Goal: Information Seeking & Learning: Learn about a topic

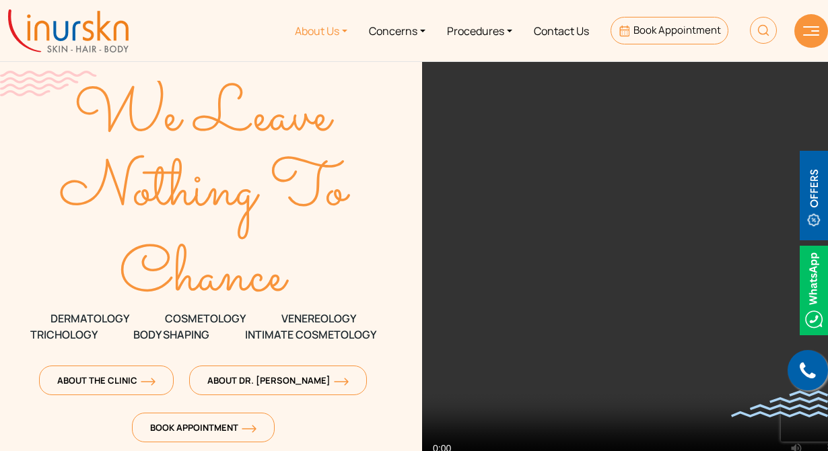
click at [318, 34] on link "About Us" at bounding box center [321, 30] width 74 height 50
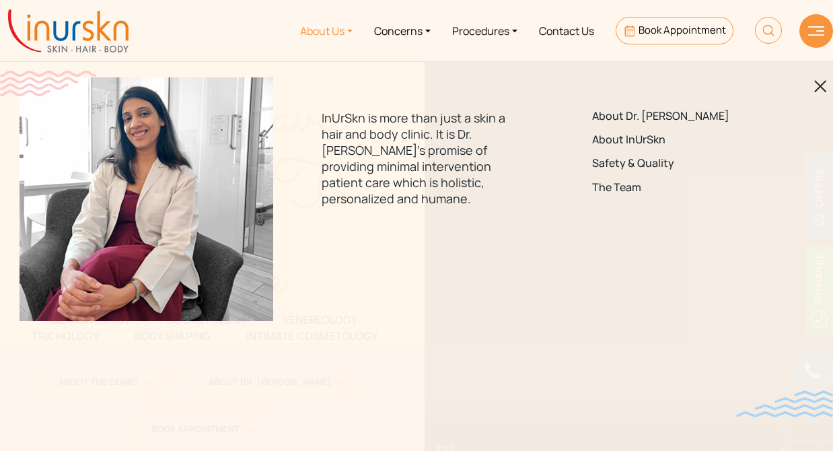
click at [820, 88] on img at bounding box center [820, 86] width 13 height 13
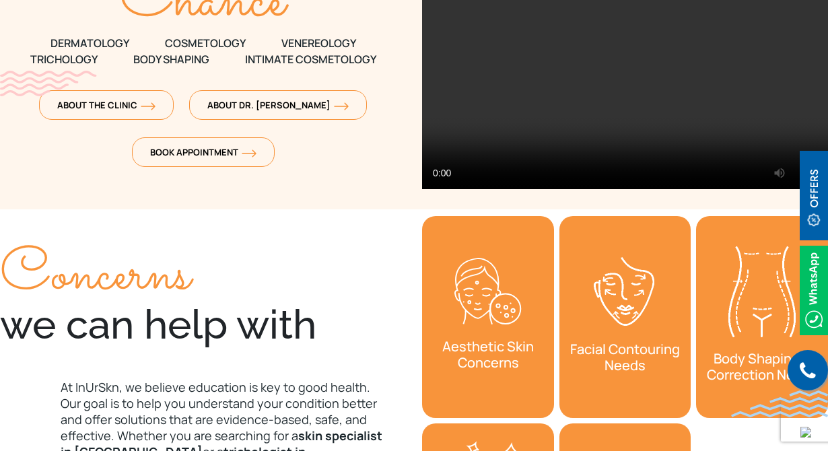
scroll to position [269, 0]
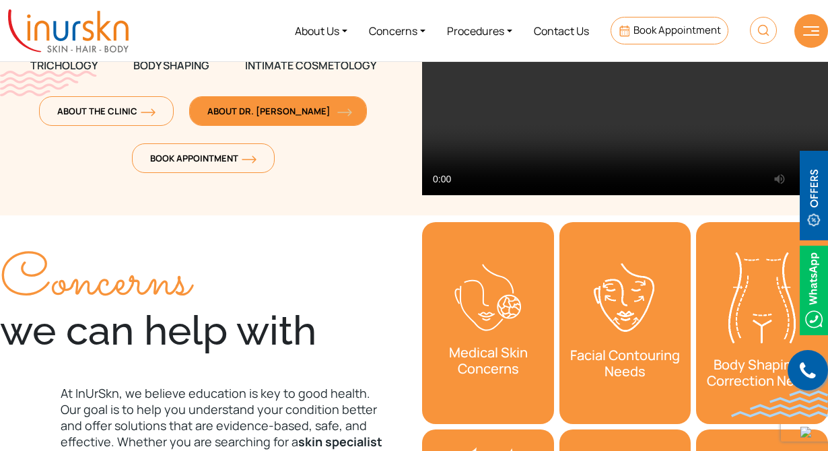
click at [298, 116] on span "About Dr. [PERSON_NAME]" at bounding box center [277, 111] width 141 height 12
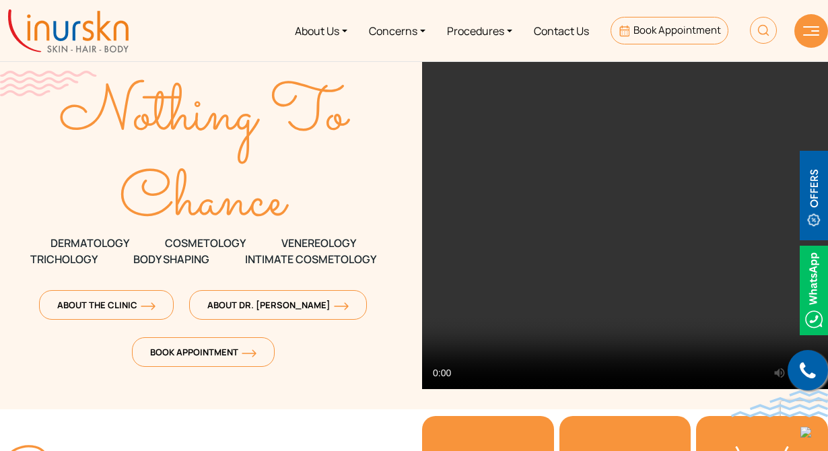
scroll to position [0, 0]
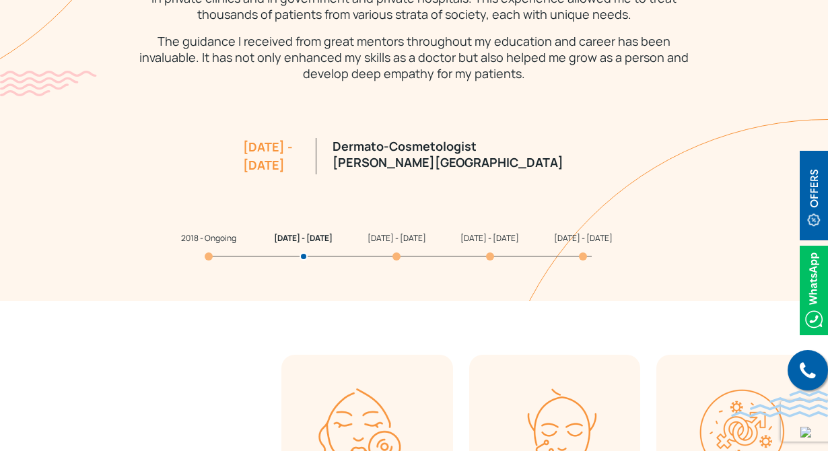
scroll to position [1346, 0]
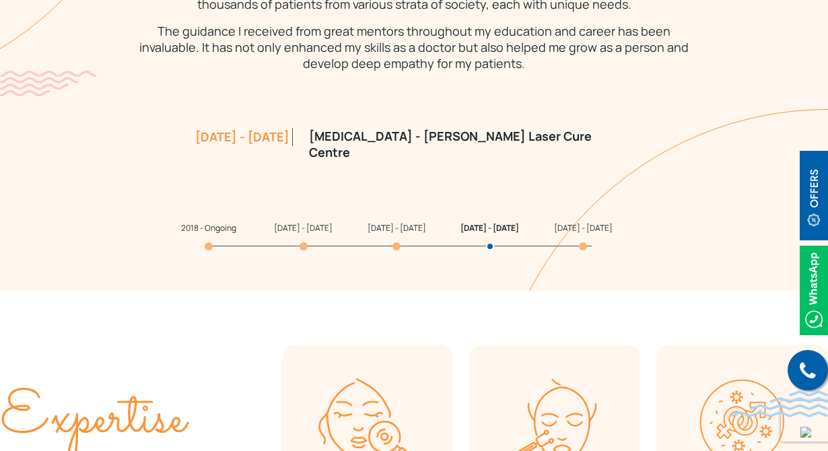
click at [386, 234] on span "2012 - 2015" at bounding box center [396, 227] width 59 height 11
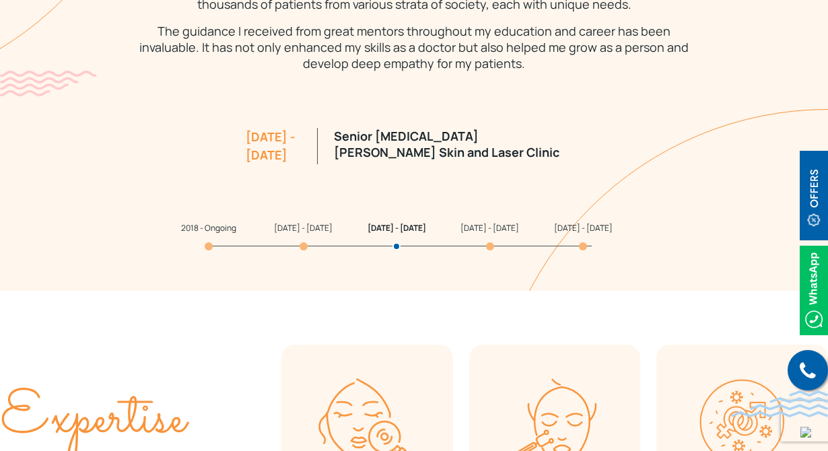
click at [571, 234] on span "2008 - 2011" at bounding box center [583, 227] width 59 height 11
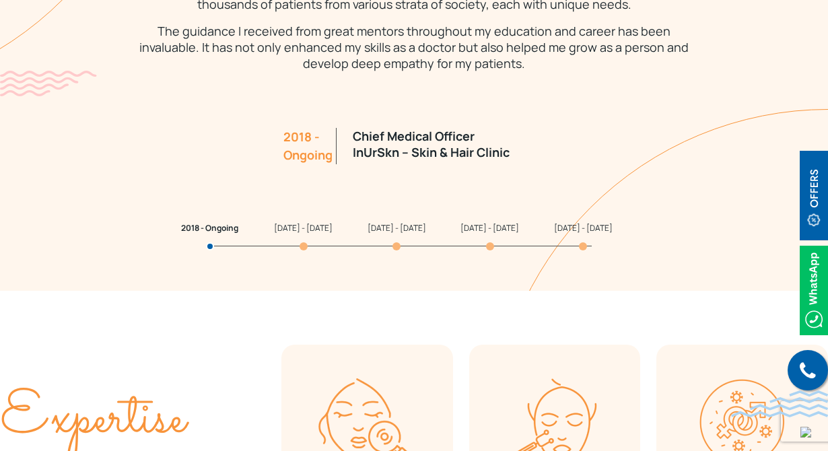
click at [481, 234] on span "2011 - 2012" at bounding box center [489, 227] width 59 height 11
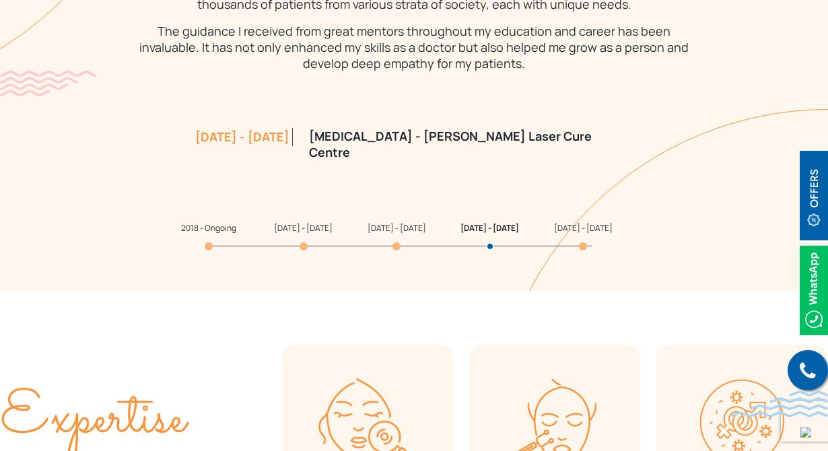
click at [388, 234] on span "2012 - 2015" at bounding box center [396, 227] width 59 height 11
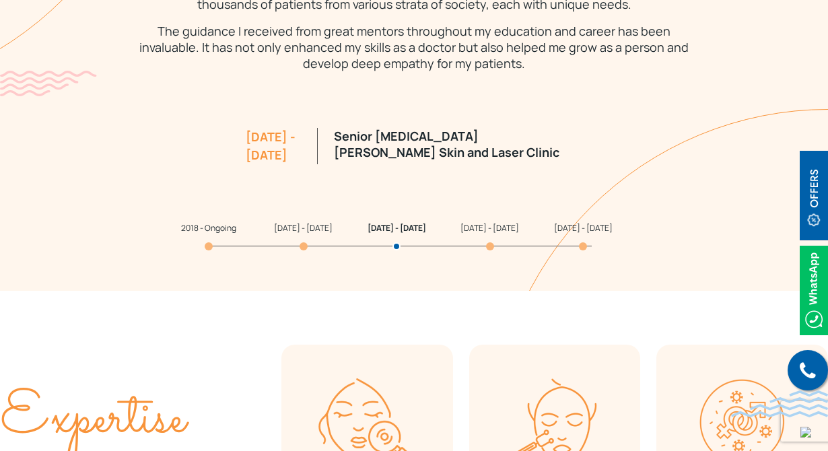
click at [293, 234] on span "2016 - 2018" at bounding box center [303, 227] width 59 height 11
click at [297, 234] on span "2016 - 2018" at bounding box center [303, 227] width 59 height 11
click at [210, 234] on span "2018 - Ongoing" at bounding box center [208, 227] width 55 height 11
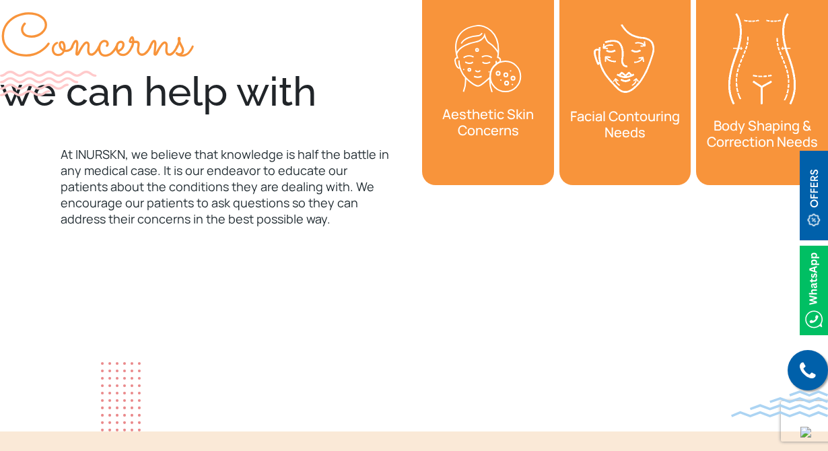
scroll to position [4375, 0]
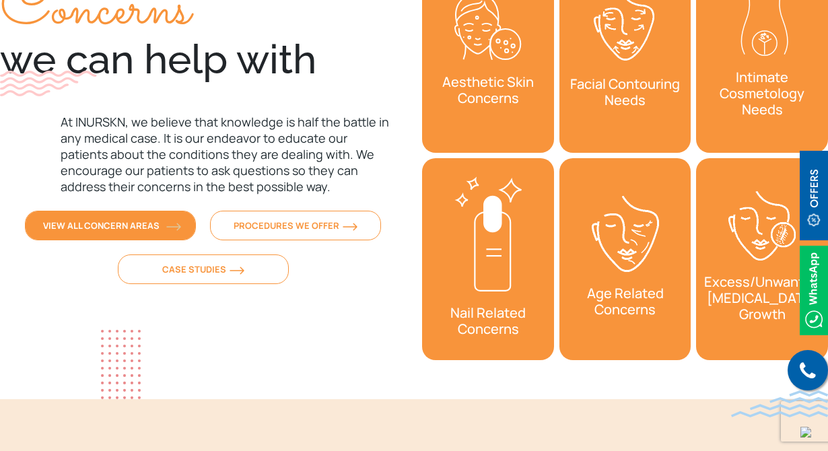
click at [133, 225] on span "View All Concern Areas" at bounding box center [110, 225] width 135 height 12
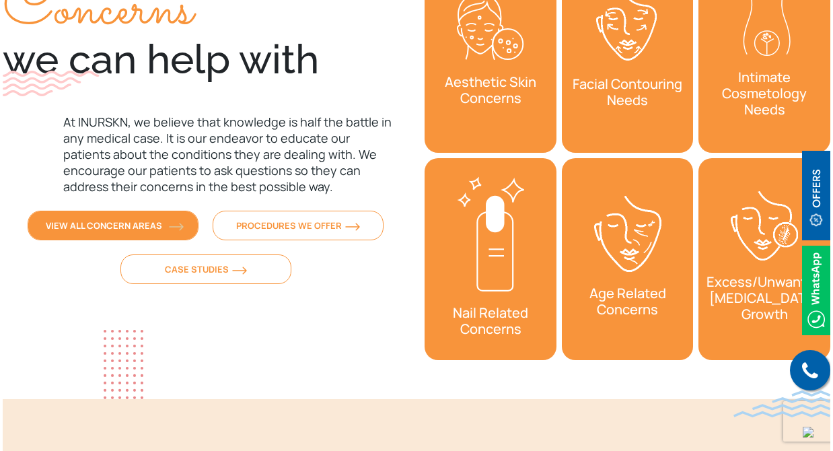
scroll to position [4384, 0]
